Goal: Information Seeking & Learning: Learn about a topic

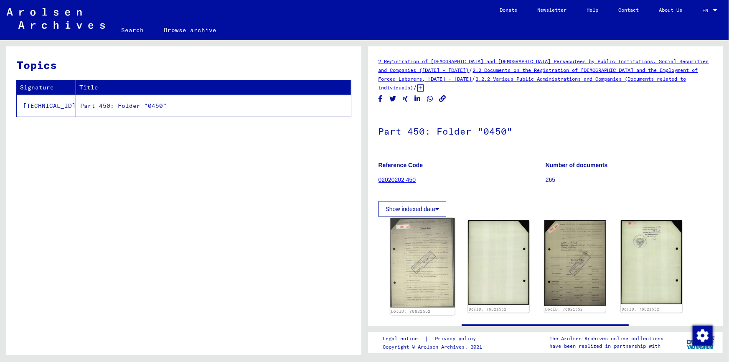
click at [426, 244] on img at bounding box center [422, 262] width 64 height 89
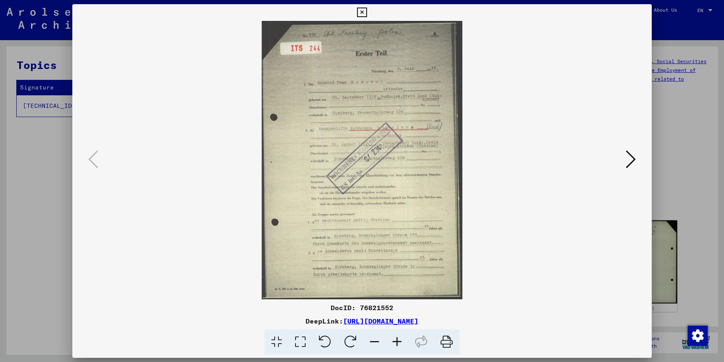
click at [396, 339] on icon at bounding box center [397, 341] width 23 height 25
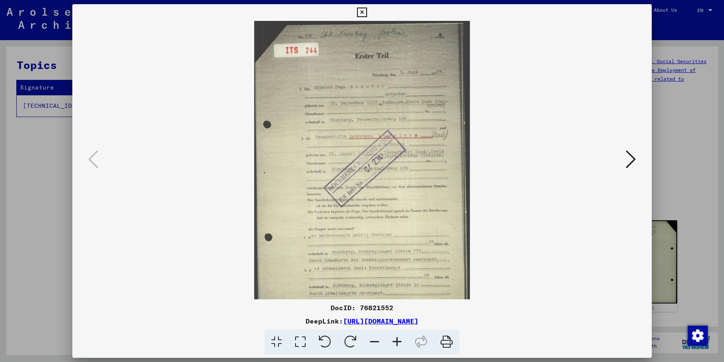
click at [396, 339] on icon at bounding box center [397, 341] width 23 height 25
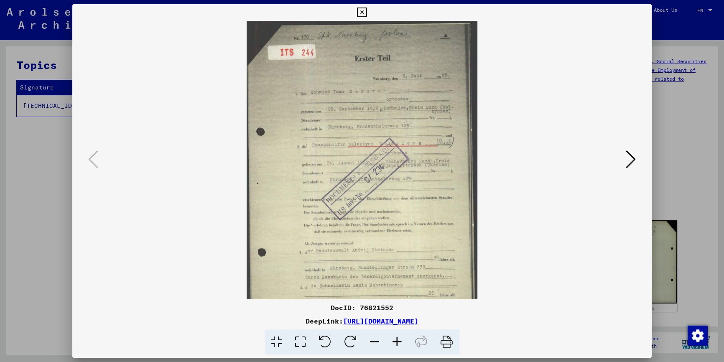
click at [396, 339] on icon at bounding box center [397, 341] width 23 height 25
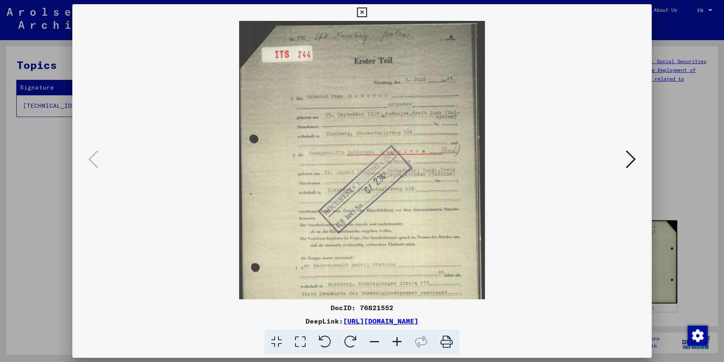
click at [396, 339] on icon at bounding box center [397, 341] width 23 height 25
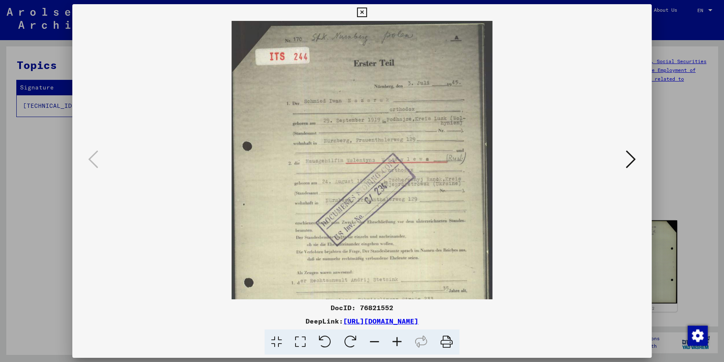
click at [396, 339] on icon at bounding box center [397, 341] width 23 height 25
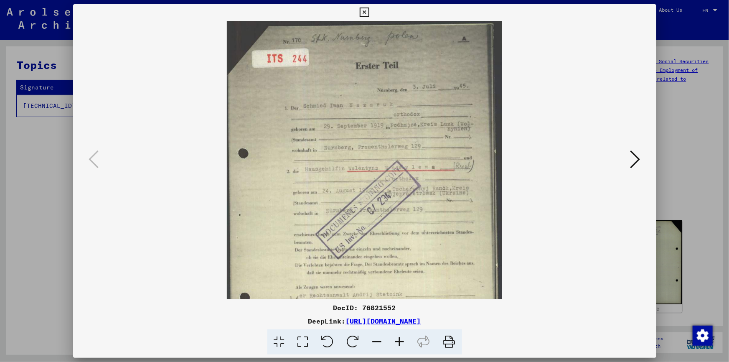
click at [396, 339] on icon at bounding box center [400, 341] width 23 height 25
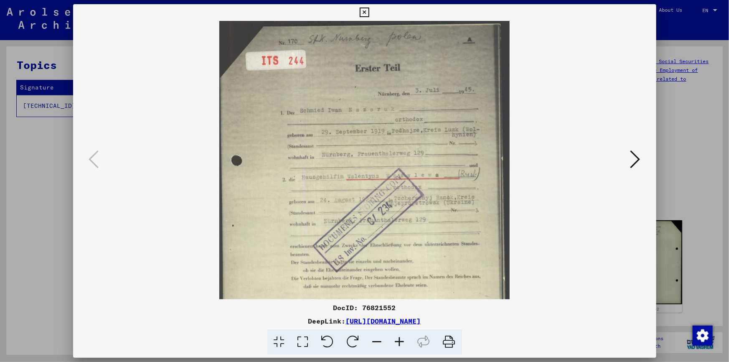
click at [396, 339] on icon at bounding box center [400, 341] width 23 height 25
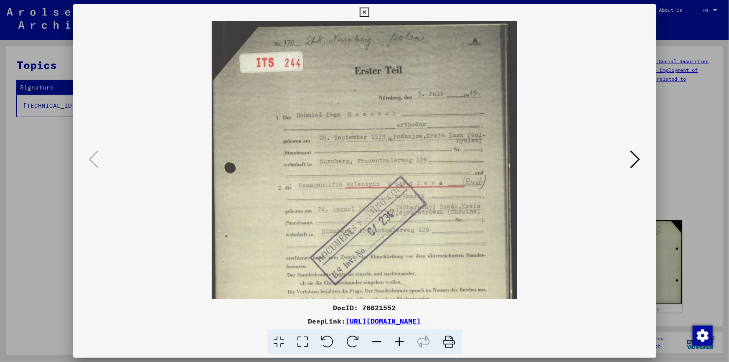
click at [396, 339] on icon at bounding box center [400, 341] width 23 height 25
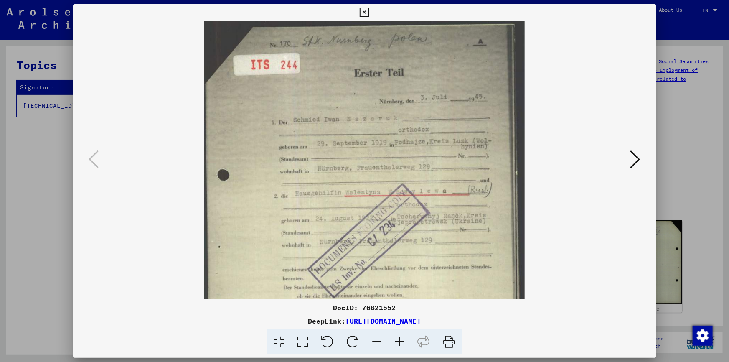
click at [396, 339] on icon at bounding box center [400, 341] width 23 height 25
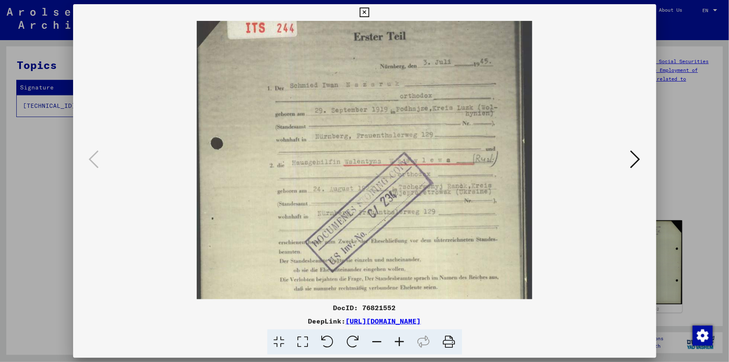
drag, startPoint x: 362, startPoint y: 208, endPoint x: 360, endPoint y: 168, distance: 41.0
click at [360, 168] on img at bounding box center [364, 215] width 335 height 466
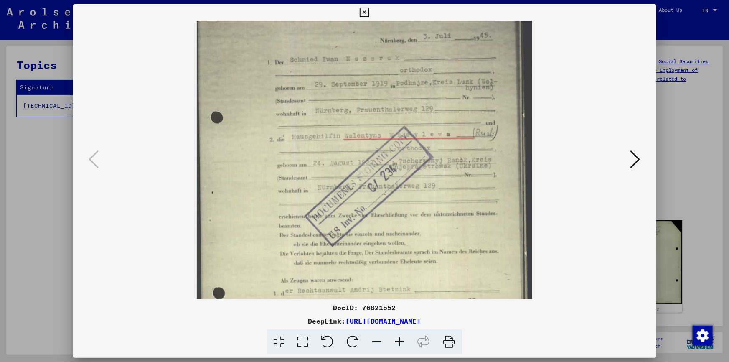
scroll to position [75, 0]
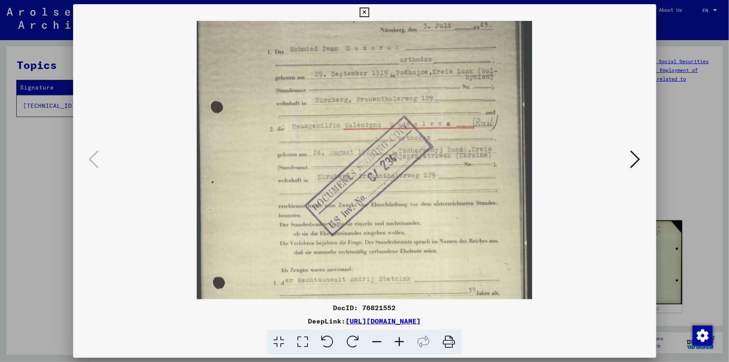
drag, startPoint x: 360, startPoint y: 192, endPoint x: 360, endPoint y: 155, distance: 36.3
click at [360, 155] on img at bounding box center [364, 179] width 335 height 466
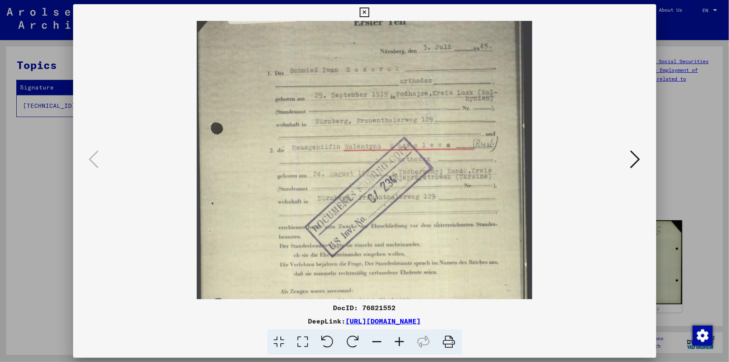
scroll to position [47, 0]
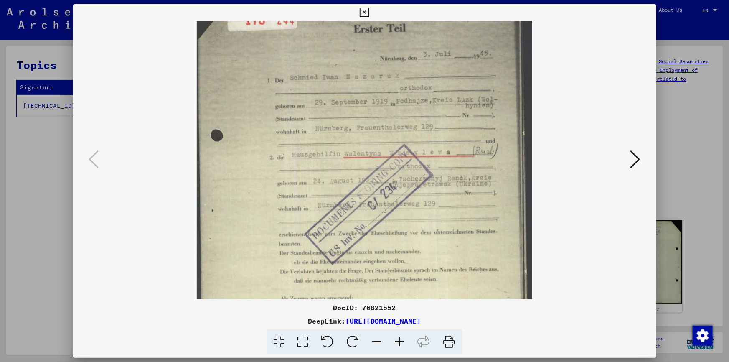
drag, startPoint x: 376, startPoint y: 107, endPoint x: 374, endPoint y: 137, distance: 30.1
click at [374, 137] on img at bounding box center [364, 207] width 335 height 466
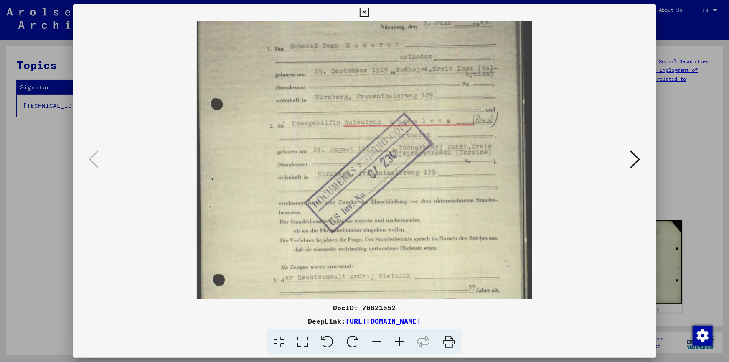
drag, startPoint x: 366, startPoint y: 142, endPoint x: 364, endPoint y: 109, distance: 33.5
click at [364, 109] on img at bounding box center [364, 176] width 335 height 466
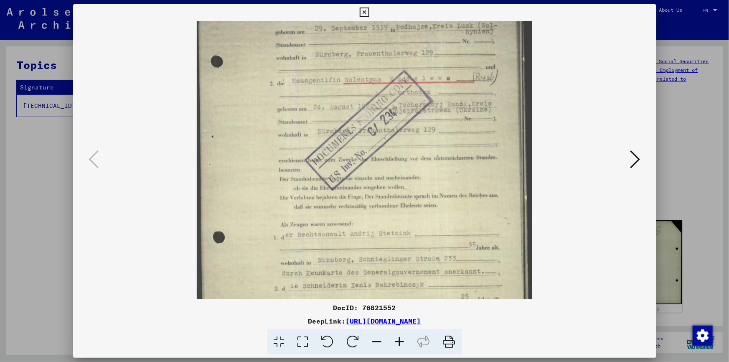
drag, startPoint x: 365, startPoint y: 146, endPoint x: 365, endPoint y: 104, distance: 42.2
click at [365, 104] on img at bounding box center [364, 133] width 335 height 466
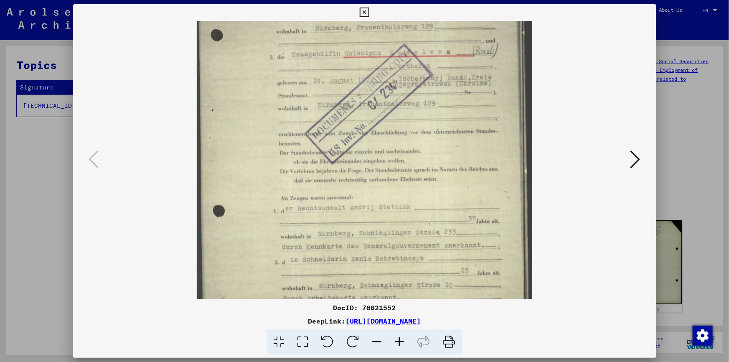
scroll to position [150, 0]
drag, startPoint x: 364, startPoint y: 153, endPoint x: 364, endPoint y: 125, distance: 28.8
click at [364, 125] on img at bounding box center [364, 104] width 335 height 466
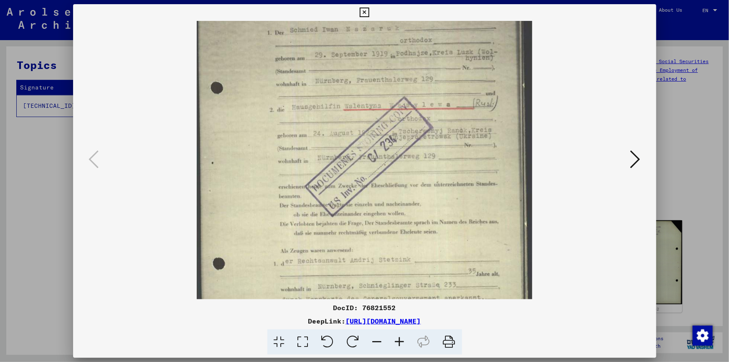
drag, startPoint x: 440, startPoint y: 113, endPoint x: 433, endPoint y: 170, distance: 57.7
click at [433, 170] on img at bounding box center [364, 159] width 335 height 466
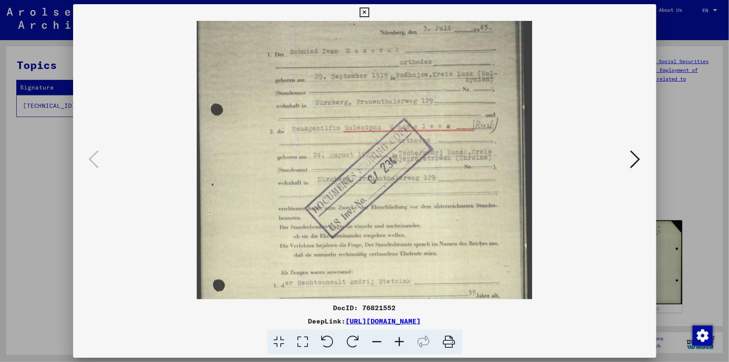
scroll to position [70, 0]
drag, startPoint x: 423, startPoint y: 118, endPoint x: 415, endPoint y: 141, distance: 24.7
click at [415, 141] on img at bounding box center [364, 184] width 335 height 466
click at [363, 10] on icon at bounding box center [365, 13] width 10 height 10
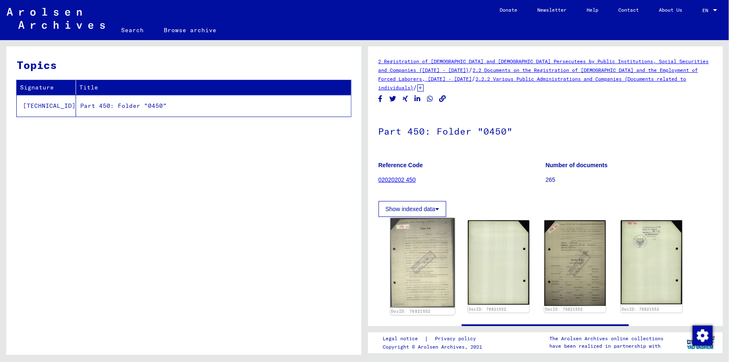
click at [442, 235] on img at bounding box center [422, 262] width 64 height 89
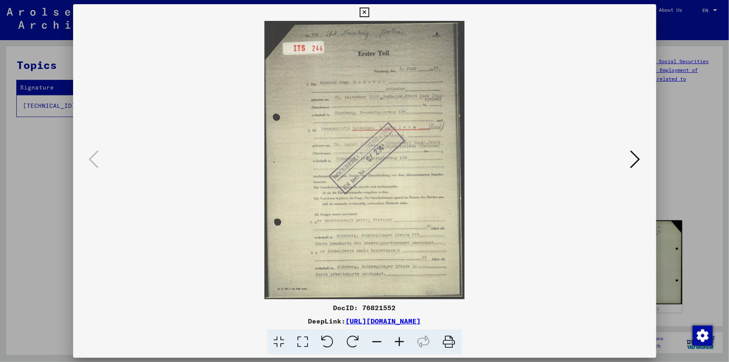
click at [399, 340] on icon at bounding box center [400, 341] width 23 height 25
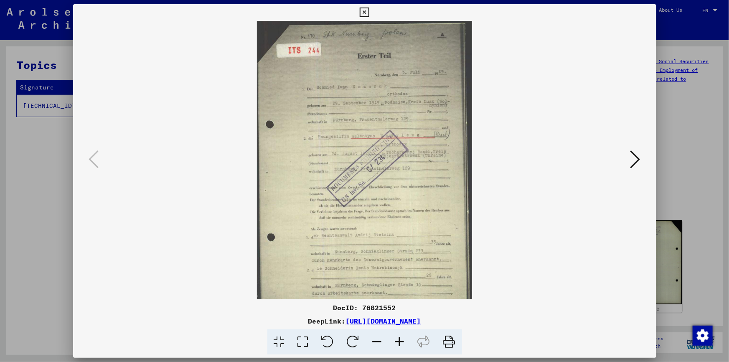
click at [399, 340] on icon at bounding box center [400, 341] width 23 height 25
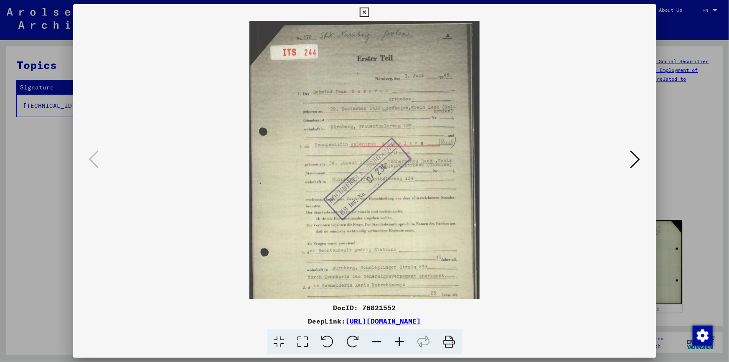
click at [399, 340] on icon at bounding box center [400, 341] width 23 height 25
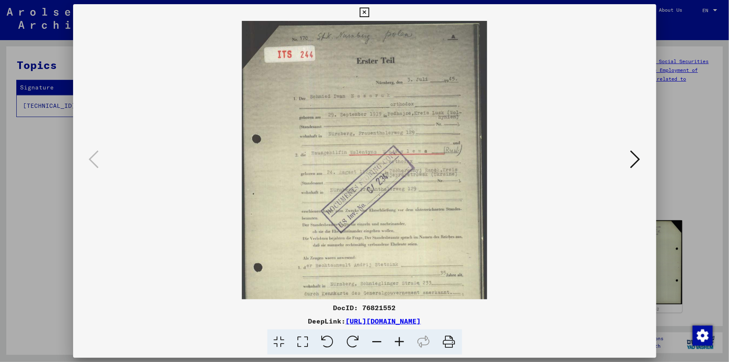
click at [399, 340] on icon at bounding box center [400, 341] width 23 height 25
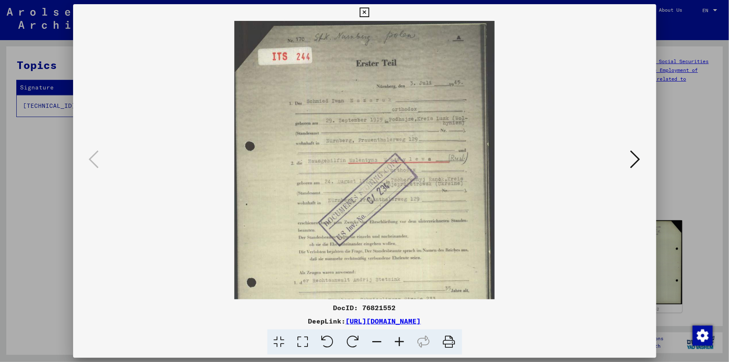
click at [399, 340] on icon at bounding box center [400, 341] width 23 height 25
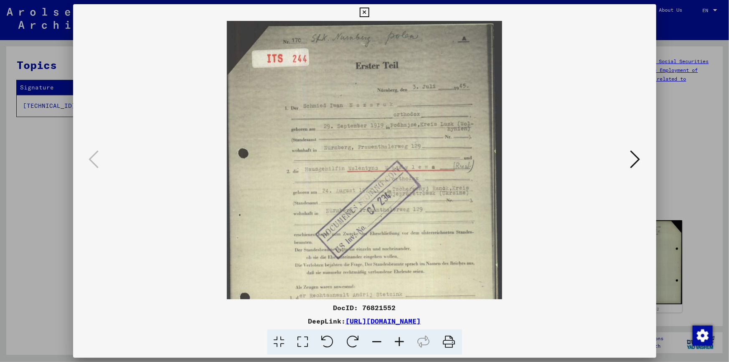
click at [399, 340] on icon at bounding box center [400, 341] width 23 height 25
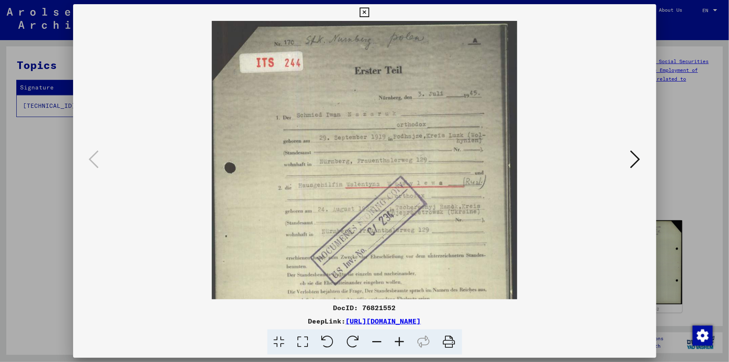
click at [399, 340] on icon at bounding box center [400, 341] width 23 height 25
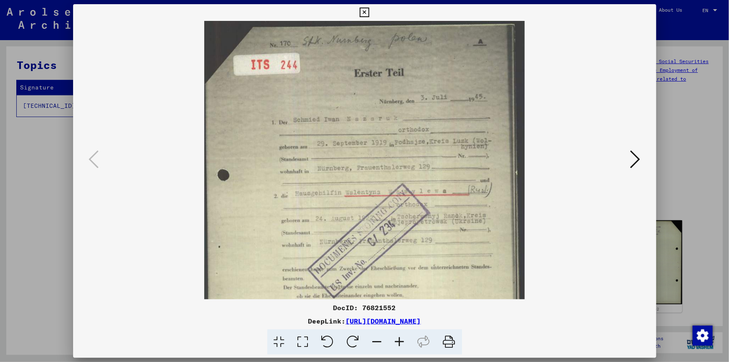
click at [399, 340] on icon at bounding box center [400, 341] width 23 height 25
